Goal: Information Seeking & Learning: Learn about a topic

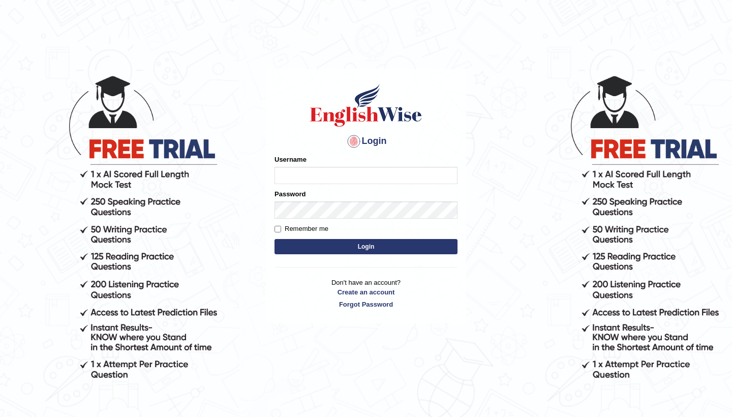
click at [293, 169] on input "Username" at bounding box center [365, 175] width 183 height 17
type input "0481871912"
click at [433, 248] on button "Login" at bounding box center [365, 246] width 183 height 15
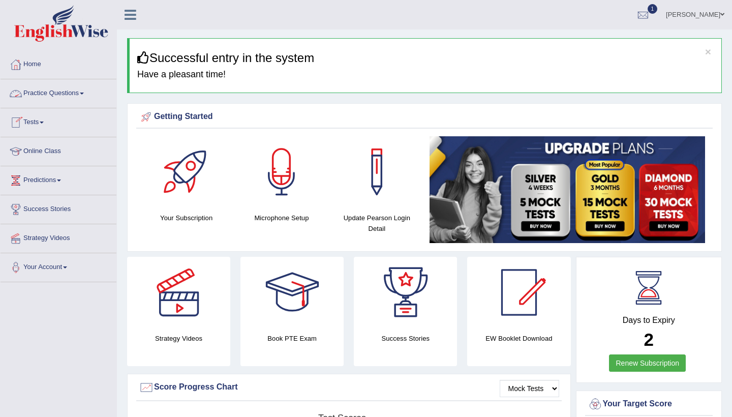
click at [87, 94] on link "Practice Questions" at bounding box center [59, 91] width 116 height 25
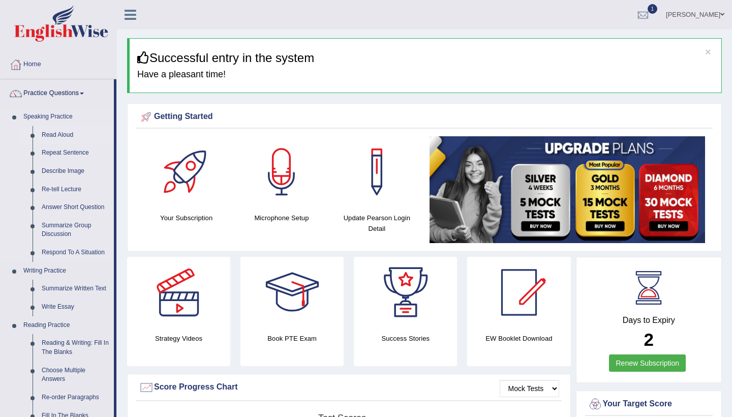
click at [62, 138] on link "Read Aloud" at bounding box center [75, 135] width 77 height 18
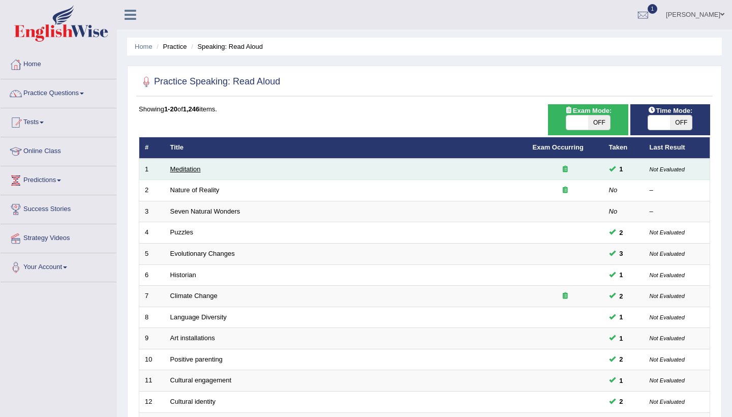
click at [184, 169] on link "Meditation" at bounding box center [185, 169] width 30 height 8
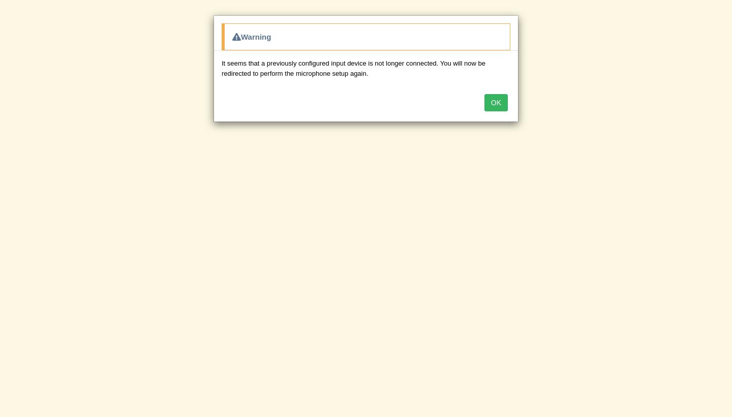
click at [497, 102] on button "OK" at bounding box center [495, 102] width 23 height 17
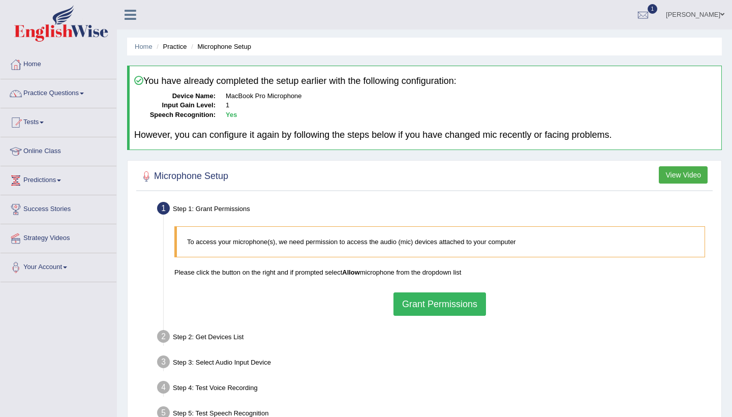
click at [406, 304] on button "Grant Permissions" at bounding box center [439, 303] width 92 height 23
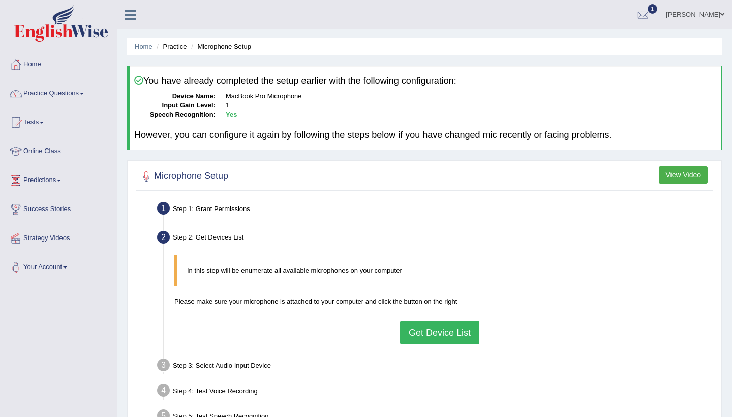
click at [423, 327] on button "Get Device List" at bounding box center [439, 332] width 79 height 23
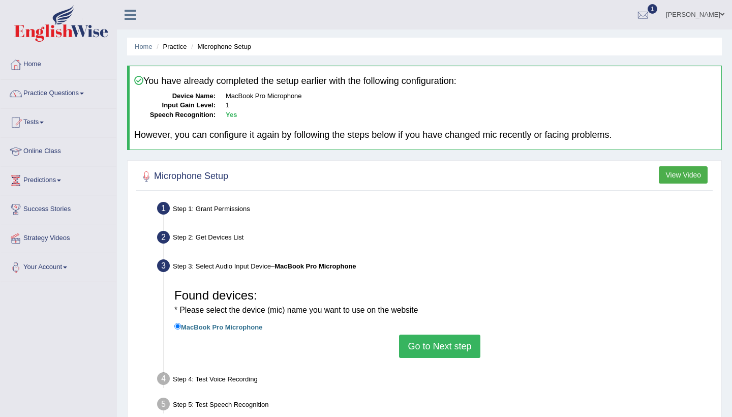
click at [432, 348] on button "Go to Next step" at bounding box center [439, 345] width 81 height 23
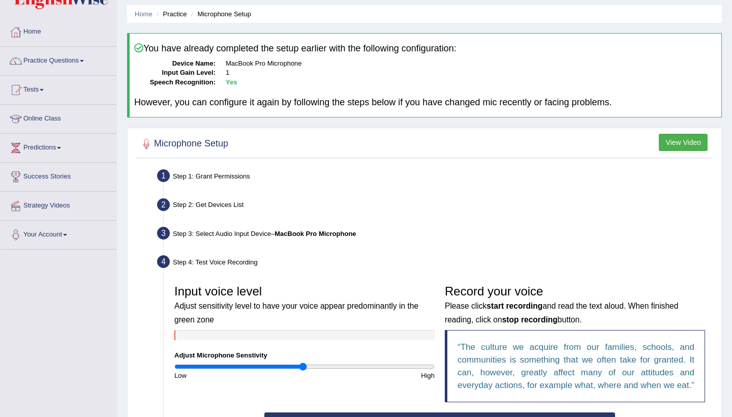
scroll to position [42, 0]
